Goal: Task Accomplishment & Management: Manage account settings

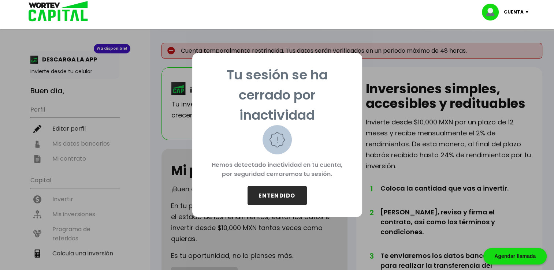
click at [287, 193] on button "ENTENDIDO" at bounding box center [277, 195] width 59 height 19
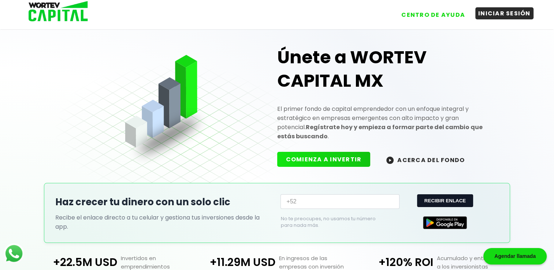
click at [498, 12] on button "INICIAR SESIÓN" at bounding box center [504, 13] width 58 height 12
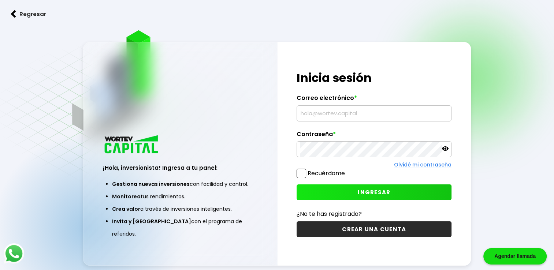
type input "[EMAIL_ADDRESS][DOMAIN_NAME]"
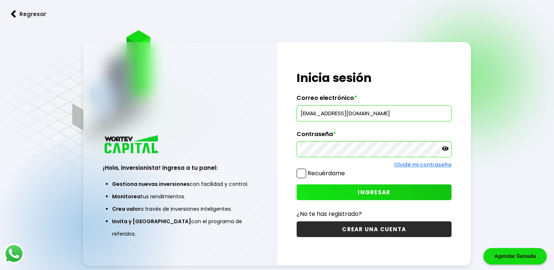
click at [333, 191] on button "INGRESAR" at bounding box center [374, 193] width 155 height 16
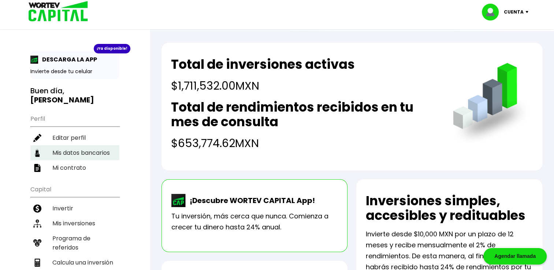
click at [92, 153] on li "Mis datos bancarios" at bounding box center [74, 152] width 89 height 15
select select "Banorte"
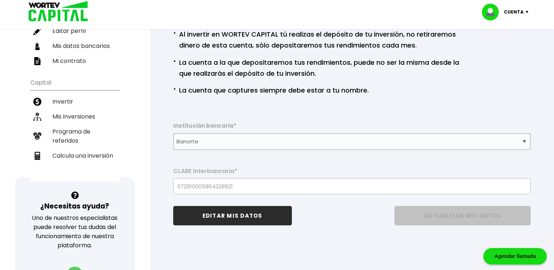
scroll to position [110, 0]
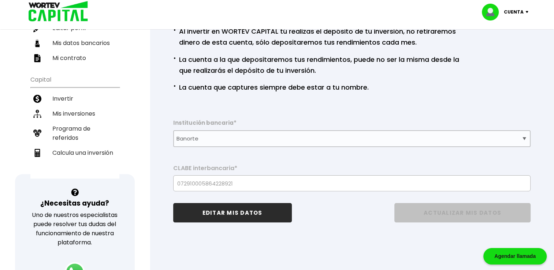
click at [244, 213] on button "EDITAR MIS DATOS" at bounding box center [232, 212] width 119 height 19
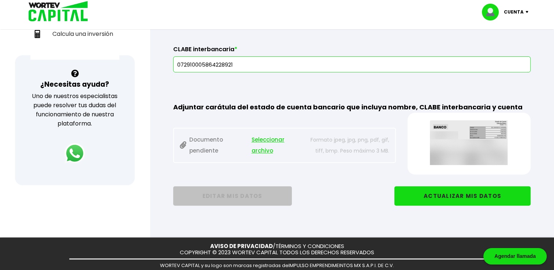
scroll to position [249, 0]
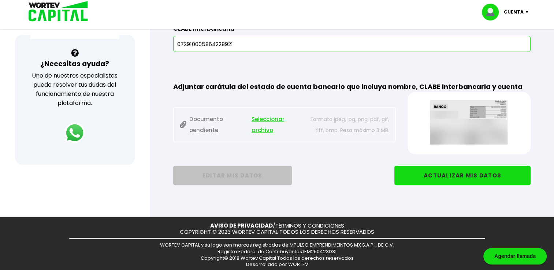
click at [464, 116] on img at bounding box center [468, 122] width 101 height 45
click at [452, 174] on button "ACTUALIZAR MIS DATOS" at bounding box center [462, 175] width 136 height 19
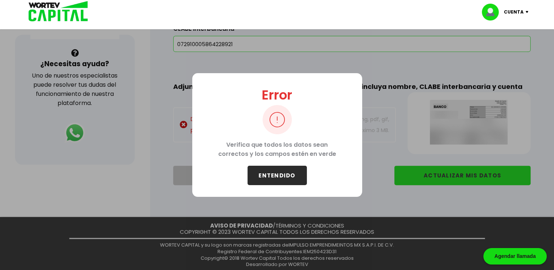
click at [296, 178] on button "ENTENDIDO" at bounding box center [277, 175] width 59 height 19
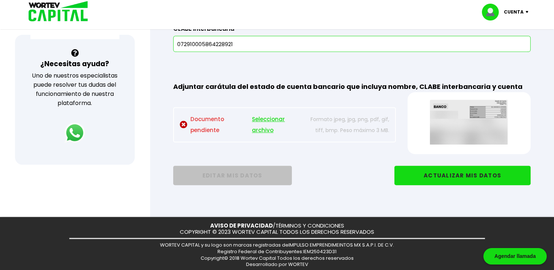
click at [181, 123] on img at bounding box center [184, 125] width 8 height 8
click at [183, 124] on img at bounding box center [184, 125] width 8 height 8
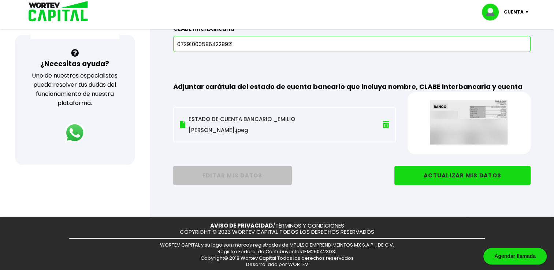
click at [446, 177] on button "ACTUALIZAR MIS DATOS" at bounding box center [462, 175] width 136 height 19
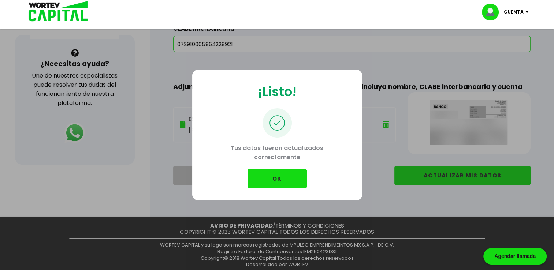
click at [271, 178] on button "OK" at bounding box center [277, 178] width 59 height 19
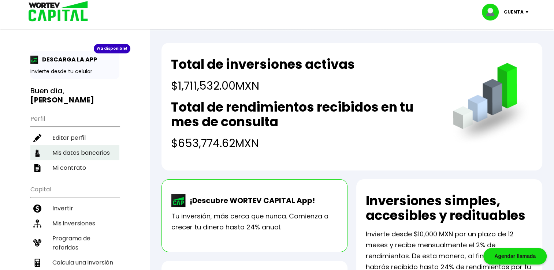
click at [87, 155] on li "Mis datos bancarios" at bounding box center [74, 152] width 89 height 15
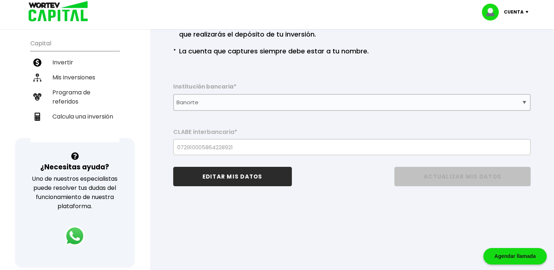
scroll to position [146, 0]
click at [253, 179] on button "EDITAR MIS DATOS" at bounding box center [232, 176] width 119 height 19
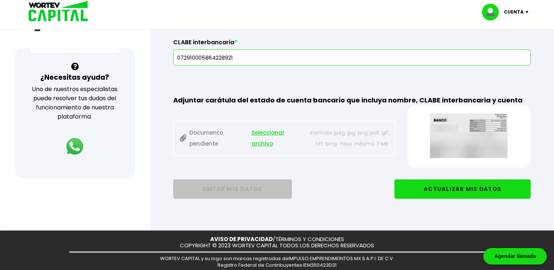
scroll to position [249, 0]
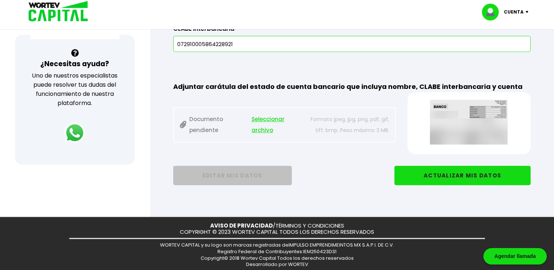
click at [435, 172] on button "ACTUALIZAR MIS DATOS" at bounding box center [462, 175] width 136 height 19
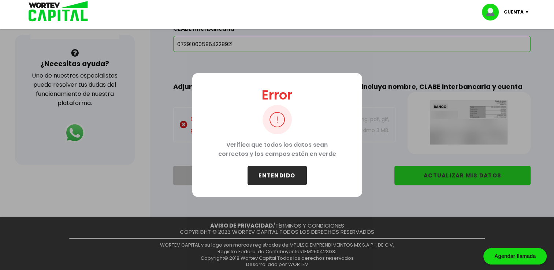
click at [277, 174] on button "ENTENDIDO" at bounding box center [277, 175] width 59 height 19
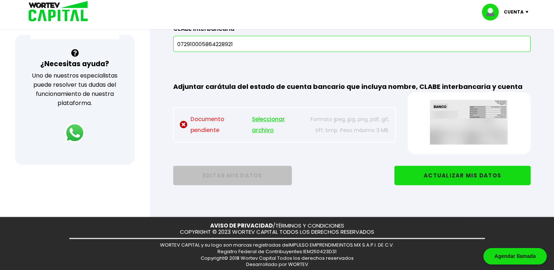
click at [434, 177] on button "ACTUALIZAR MIS DATOS" at bounding box center [462, 175] width 136 height 19
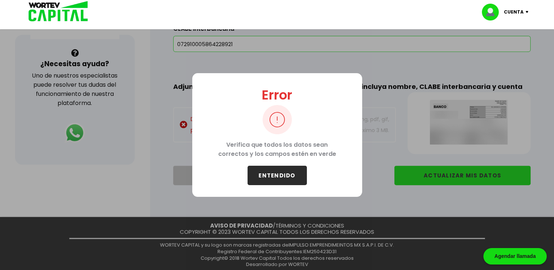
click at [282, 178] on button "ENTENDIDO" at bounding box center [277, 175] width 59 height 19
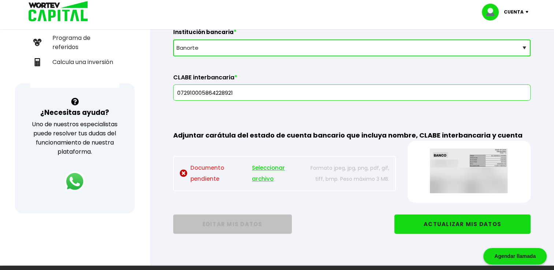
scroll to position [103, 0]
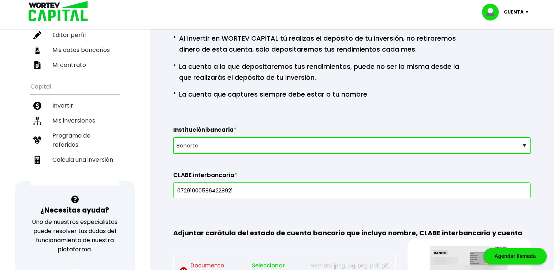
click at [522, 143] on select "Selecciona tu banco ABC Capital Actinver Afirme Albo ASP Banamex Banbajio Banco…" at bounding box center [351, 145] width 357 height 17
select select "BBVA Bancomer"
click at [173, 137] on select "Selecciona tu banco ABC Capital Actinver Afirme Albo ASP Banamex Banbajio Banco…" at bounding box center [351, 145] width 357 height 17
click at [237, 192] on input "text" at bounding box center [352, 190] width 351 height 15
type input "0122970288"
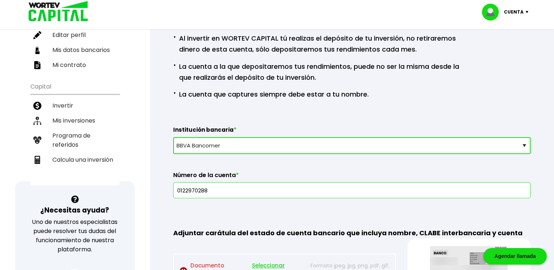
click at [372, 169] on div "Institución bancaria * Selecciona tu banco ABC Capital Actinver Afirme Albo ASP…" at bounding box center [351, 162] width 357 height 72
click at [527, 191] on input "0122970288" at bounding box center [352, 190] width 351 height 15
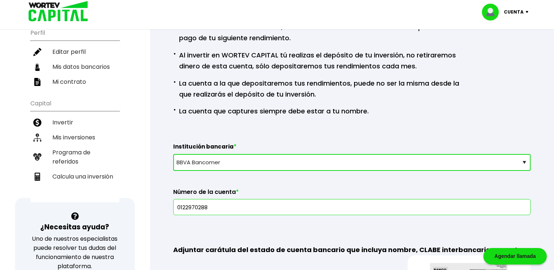
scroll to position [110, 0]
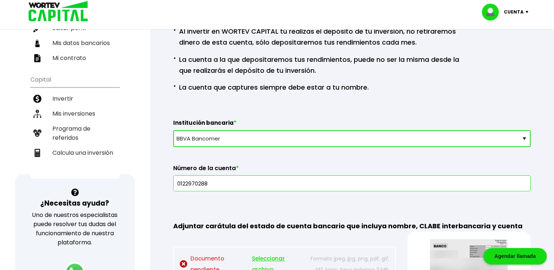
click at [523, 137] on select "Selecciona tu banco ABC Capital Actinver Afirme Albo ASP Banamex Banbajio Banco…" at bounding box center [351, 138] width 357 height 17
click at [173, 130] on select "Selecciona tu banco ABC Capital Actinver Afirme Albo ASP Banamex Banbajio Banco…" at bounding box center [351, 138] width 357 height 17
click at [522, 138] on select "Selecciona tu banco ABC Capital Actinver Afirme Albo ASP Banamex Banbajio Banco…" at bounding box center [351, 138] width 357 height 17
select select "BBVA Bancomer"
click at [173, 130] on select "Selecciona tu banco ABC Capital Actinver Afirme Albo ASP Banamex Banbajio Banco…" at bounding box center [351, 138] width 357 height 17
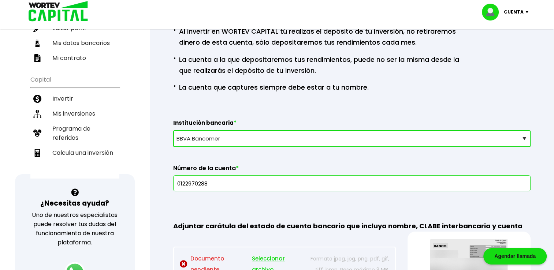
click at [218, 184] on input "0122970288" at bounding box center [352, 183] width 351 height 15
type input "0"
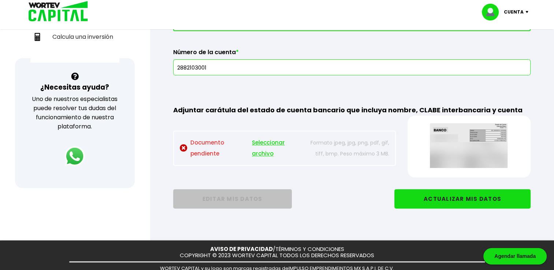
scroll to position [241, 0]
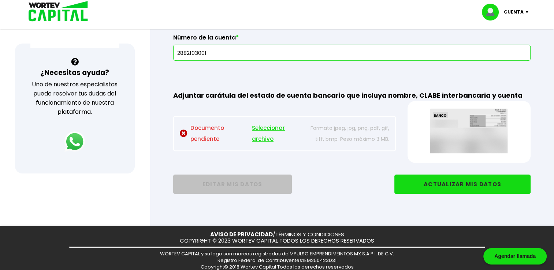
type input "2882103001"
click at [261, 131] on span "Seleccionar archivo" at bounding box center [277, 134] width 51 height 22
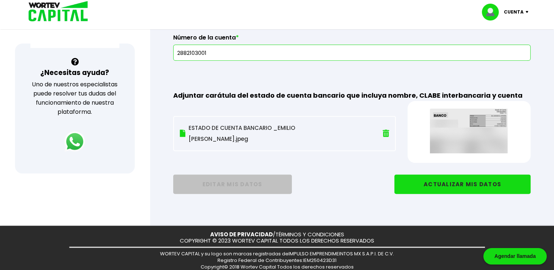
click at [183, 133] on img at bounding box center [183, 134] width 6 height 8
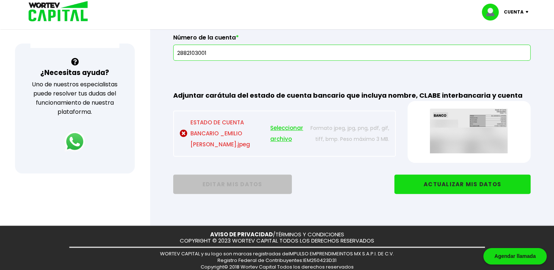
click at [278, 128] on span "Seleccionar archivo" at bounding box center [286, 134] width 33 height 22
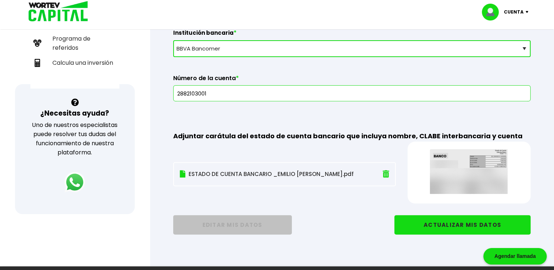
scroll to position [204, 0]
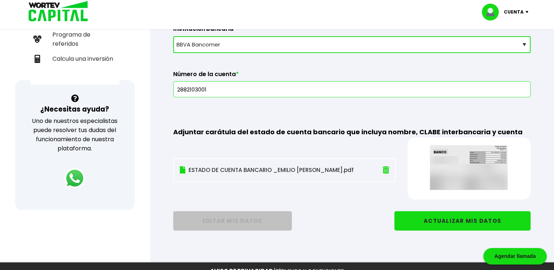
drag, startPoint x: 176, startPoint y: 89, endPoint x: 213, endPoint y: 93, distance: 37.6
click at [213, 93] on input "2882103001" at bounding box center [352, 89] width 351 height 15
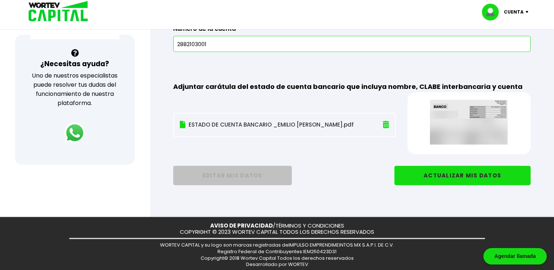
click at [483, 174] on button "ACTUALIZAR MIS DATOS" at bounding box center [462, 175] width 136 height 19
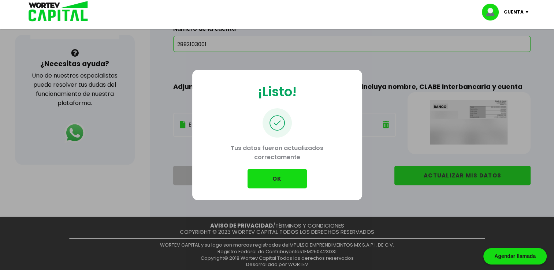
click at [287, 177] on button "OK" at bounding box center [277, 178] width 59 height 19
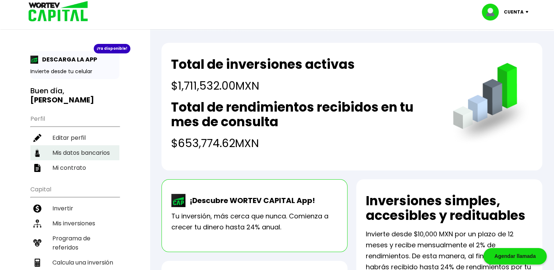
click at [90, 153] on li "Mis datos bancarios" at bounding box center [74, 152] width 89 height 15
select select "BBVA Bancomer"
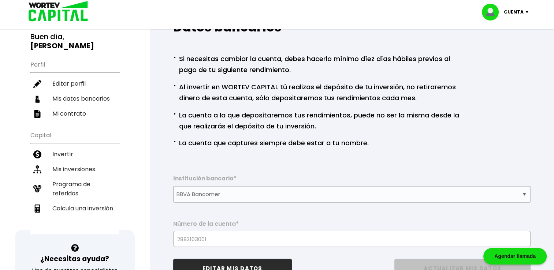
scroll to position [37, 0]
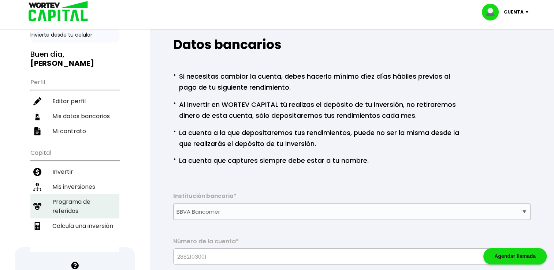
click at [74, 205] on li "Programa de referidos" at bounding box center [74, 206] width 89 height 24
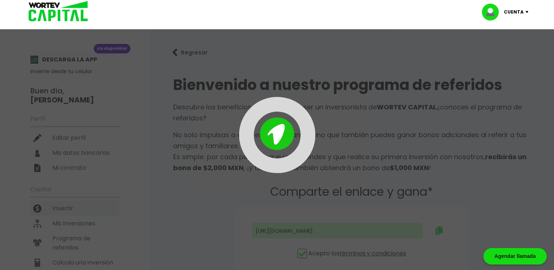
type input "[URL][DOMAIN_NAME]"
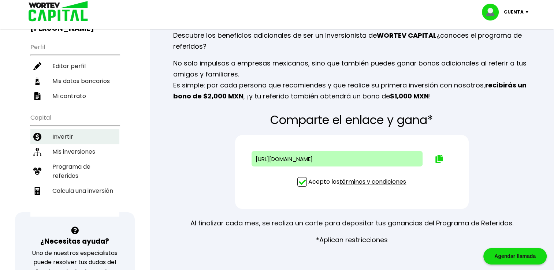
scroll to position [73, 0]
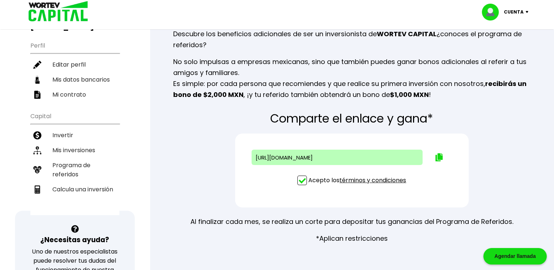
scroll to position [37, 0]
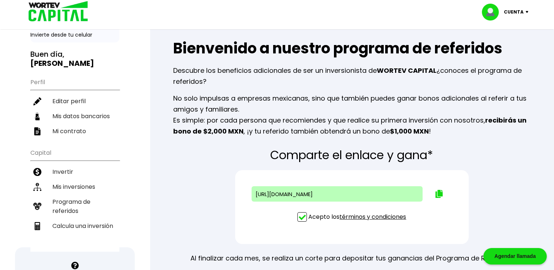
select select "BBVA Bancomer"
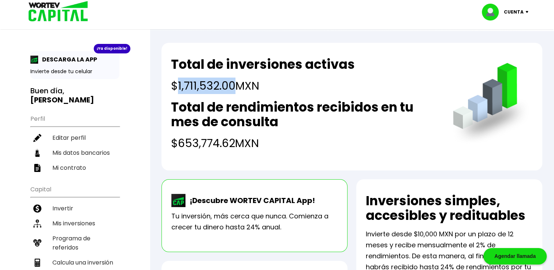
drag, startPoint x: 179, startPoint y: 84, endPoint x: 233, endPoint y: 88, distance: 54.0
click at [233, 88] on h4 "$1,711,532.00 MXN" at bounding box center [263, 86] width 184 height 16
drag, startPoint x: 233, startPoint y: 88, endPoint x: 221, endPoint y: 87, distance: 11.8
copy h4 "1,711,532.00"
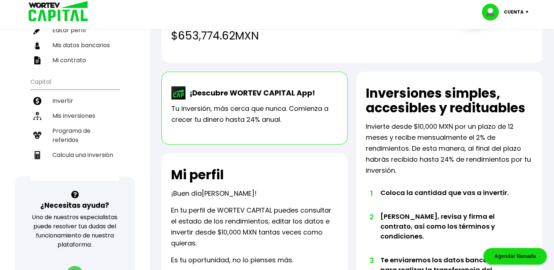
scroll to position [110, 0]
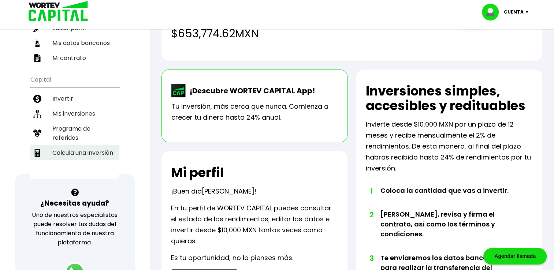
click at [99, 146] on li "Calcula una inversión" at bounding box center [74, 152] width 89 height 15
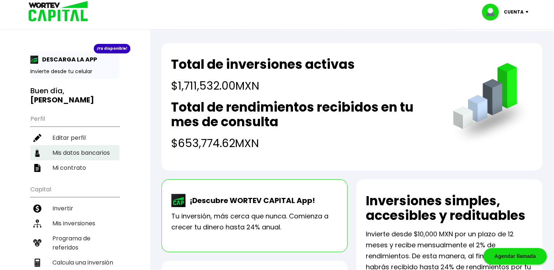
select select "1"
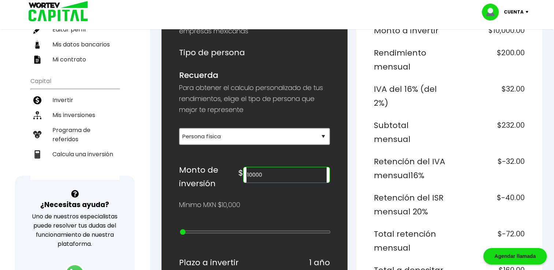
scroll to position [183, 0]
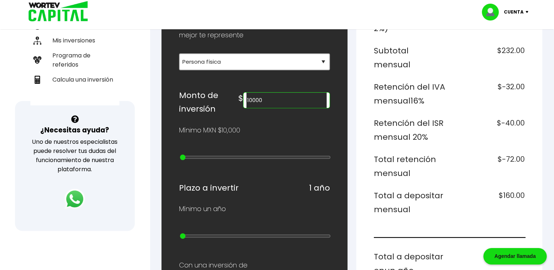
click at [288, 99] on input "10000" at bounding box center [286, 100] width 80 height 15
type input "1"
paste input "171153200"
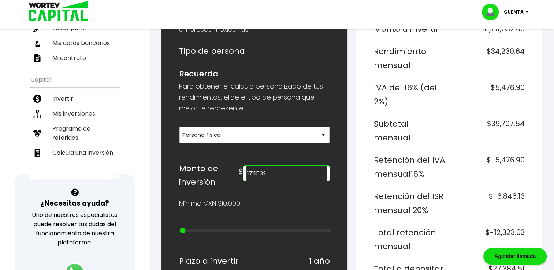
scroll to position [0, 0]
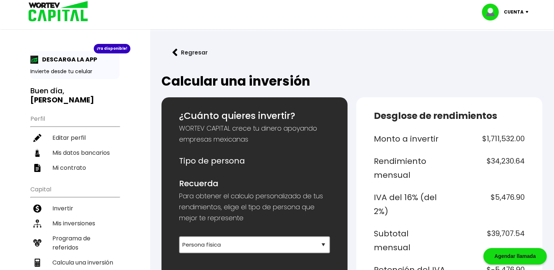
type input "1711532"
click at [113, 51] on div "¡Ya disponible!" at bounding box center [112, 49] width 37 height 10
